Goal: Navigation & Orientation: Understand site structure

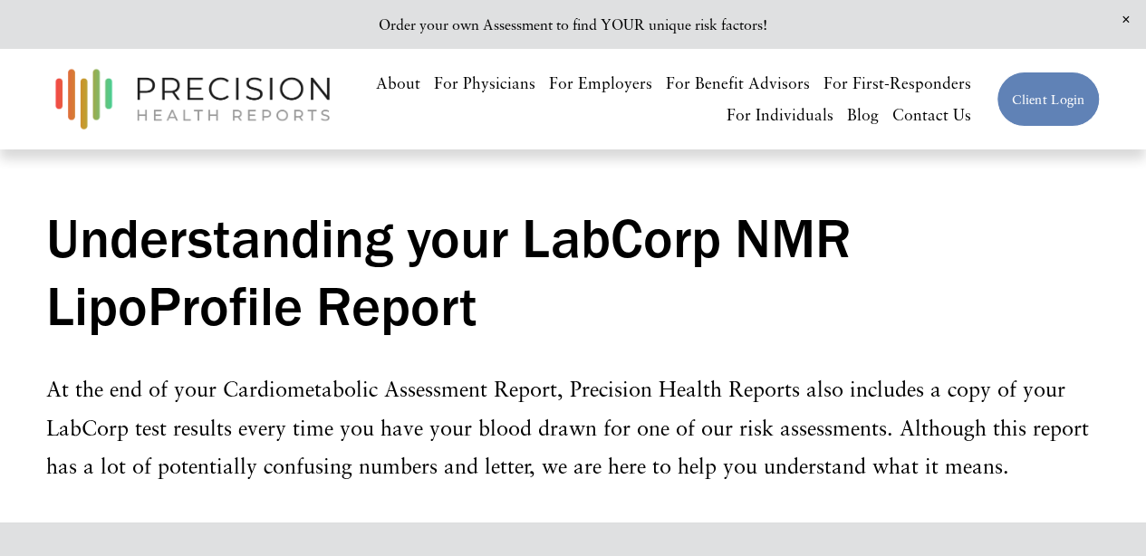
click at [809, 115] on link "For Individuals" at bounding box center [779, 116] width 107 height 32
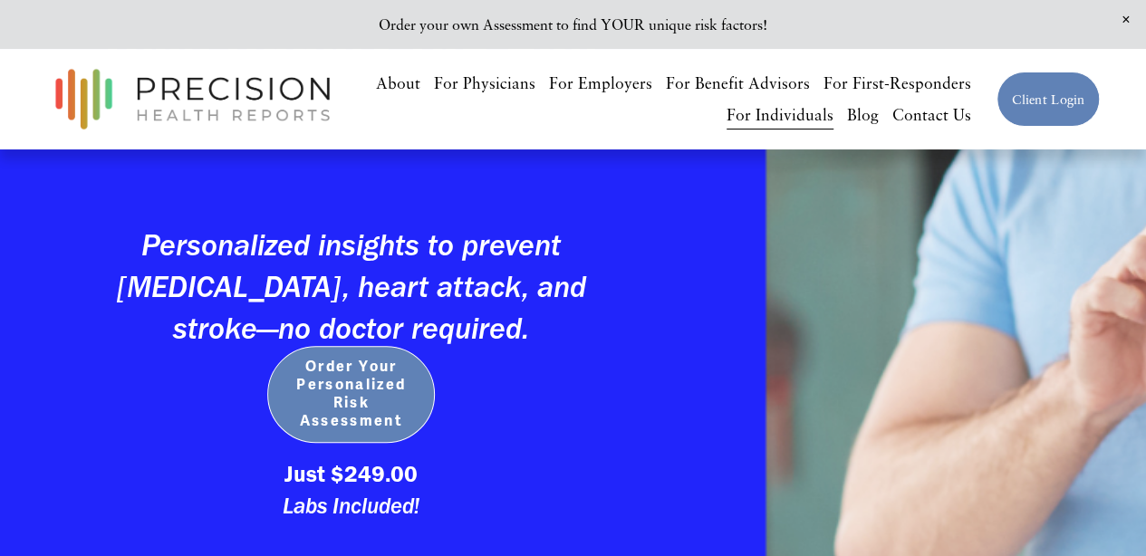
scroll to position [399, 0]
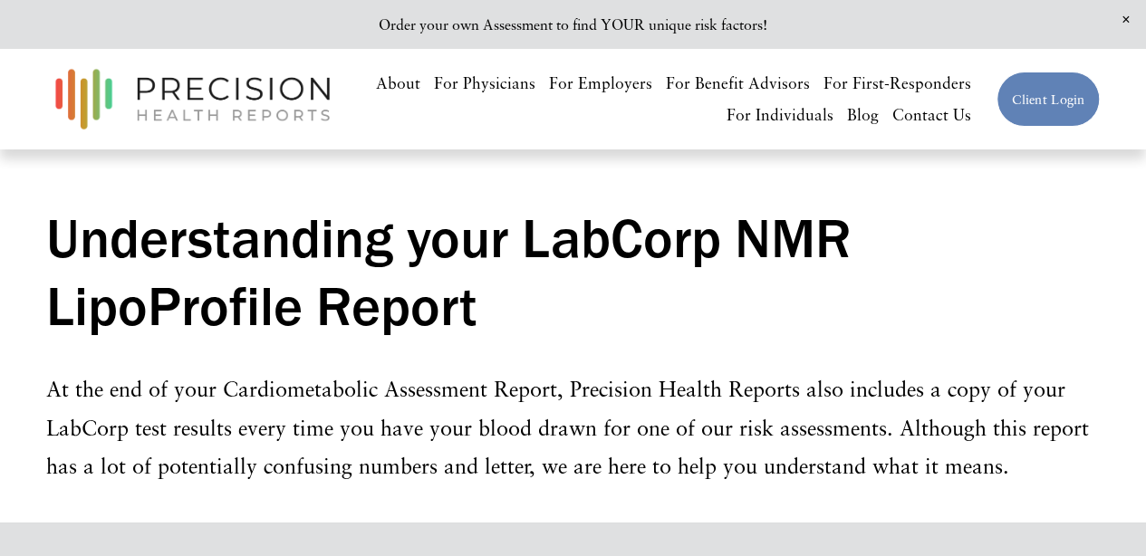
click at [861, 113] on link "Blog" at bounding box center [863, 116] width 32 height 32
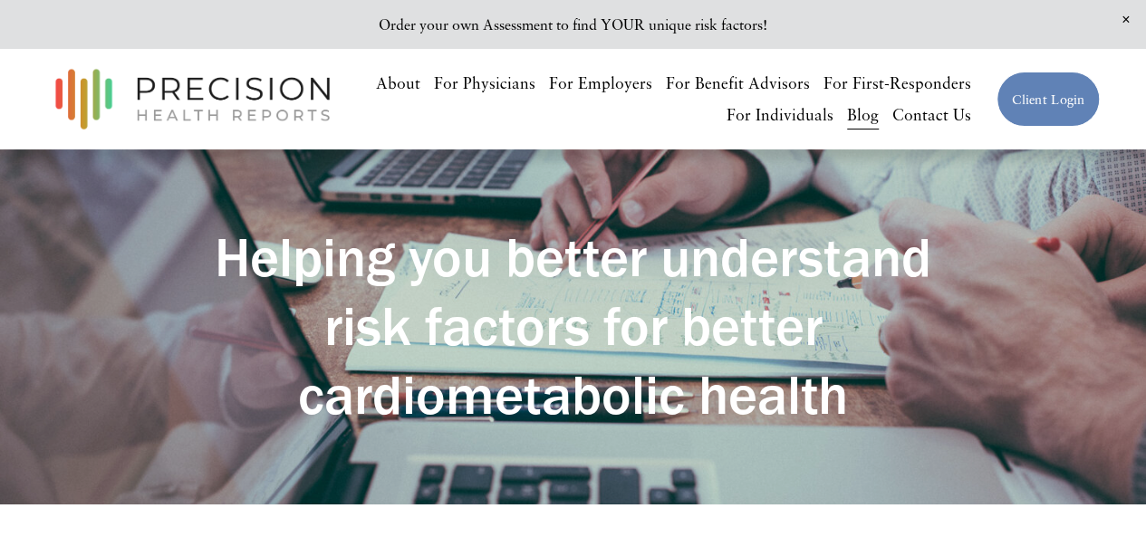
scroll to position [4, 0]
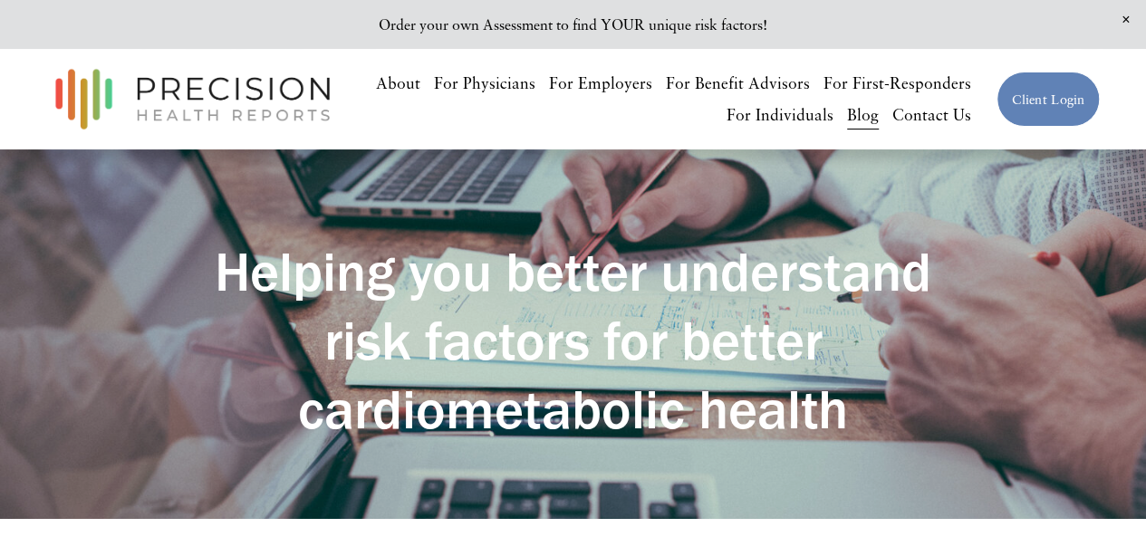
click at [860, 122] on link "Blog" at bounding box center [863, 116] width 32 height 32
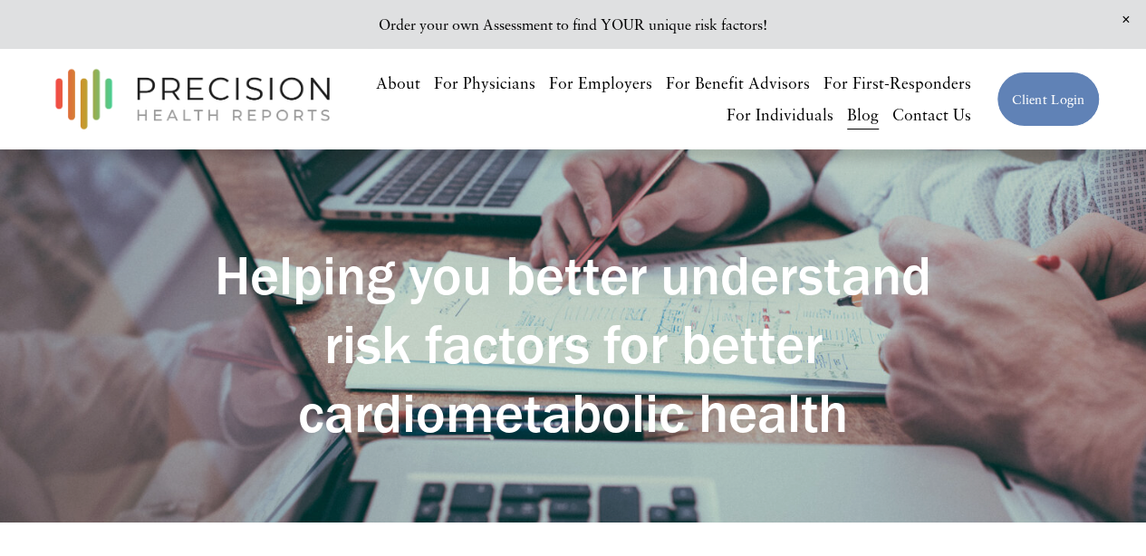
click at [493, 81] on link "For Physicians" at bounding box center [484, 83] width 101 height 32
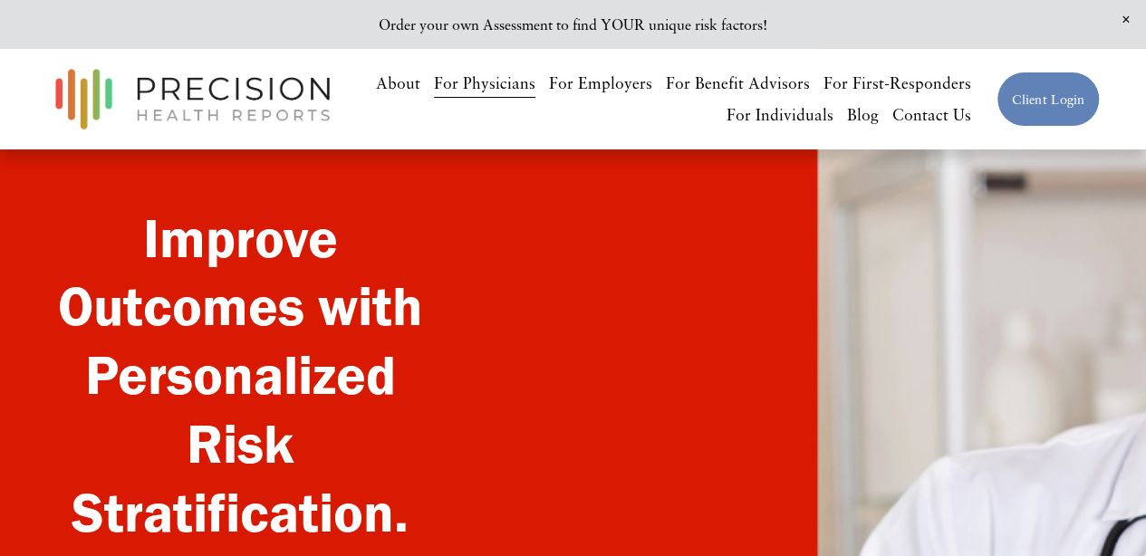
click at [782, 111] on link "For Individuals" at bounding box center [779, 116] width 107 height 32
